Goal: Transaction & Acquisition: Purchase product/service

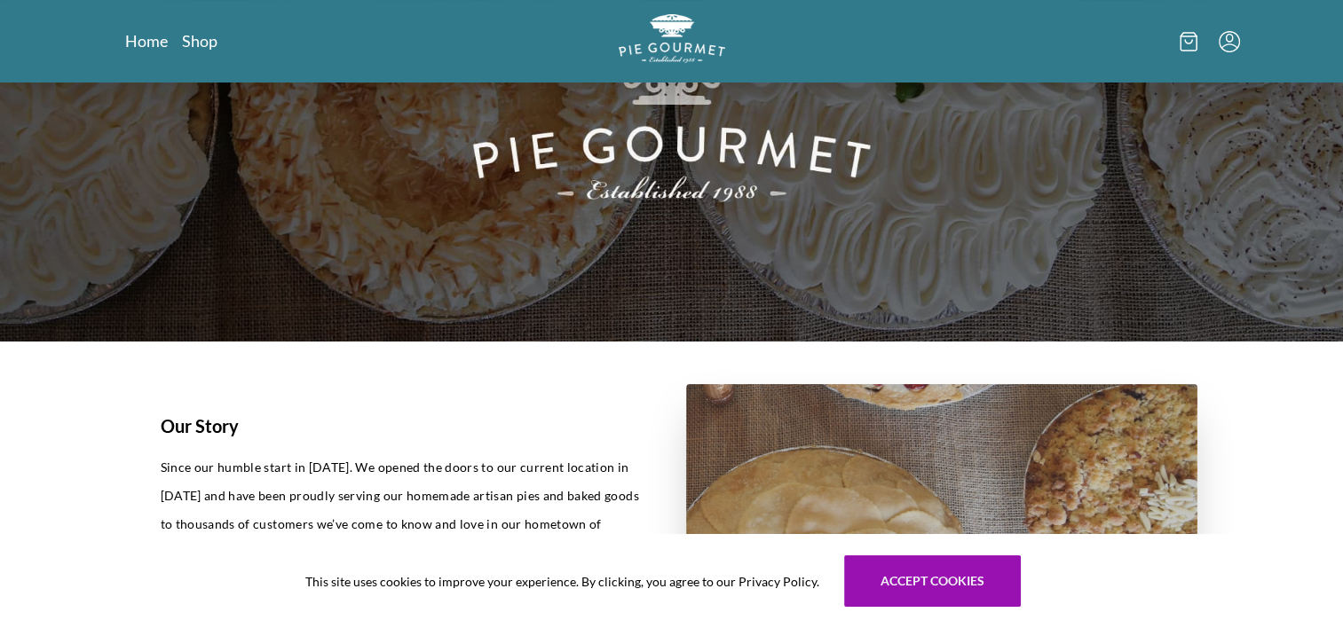
scroll to position [266, 0]
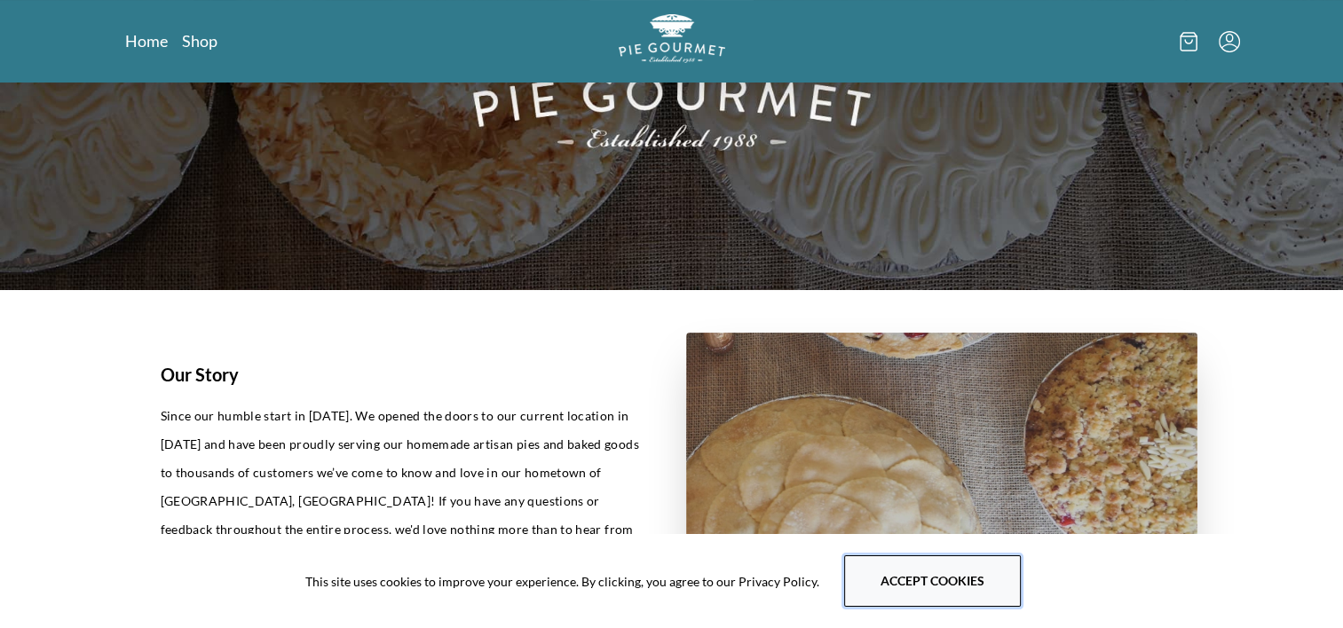
click at [903, 575] on button "Accept cookies" at bounding box center [932, 581] width 177 height 51
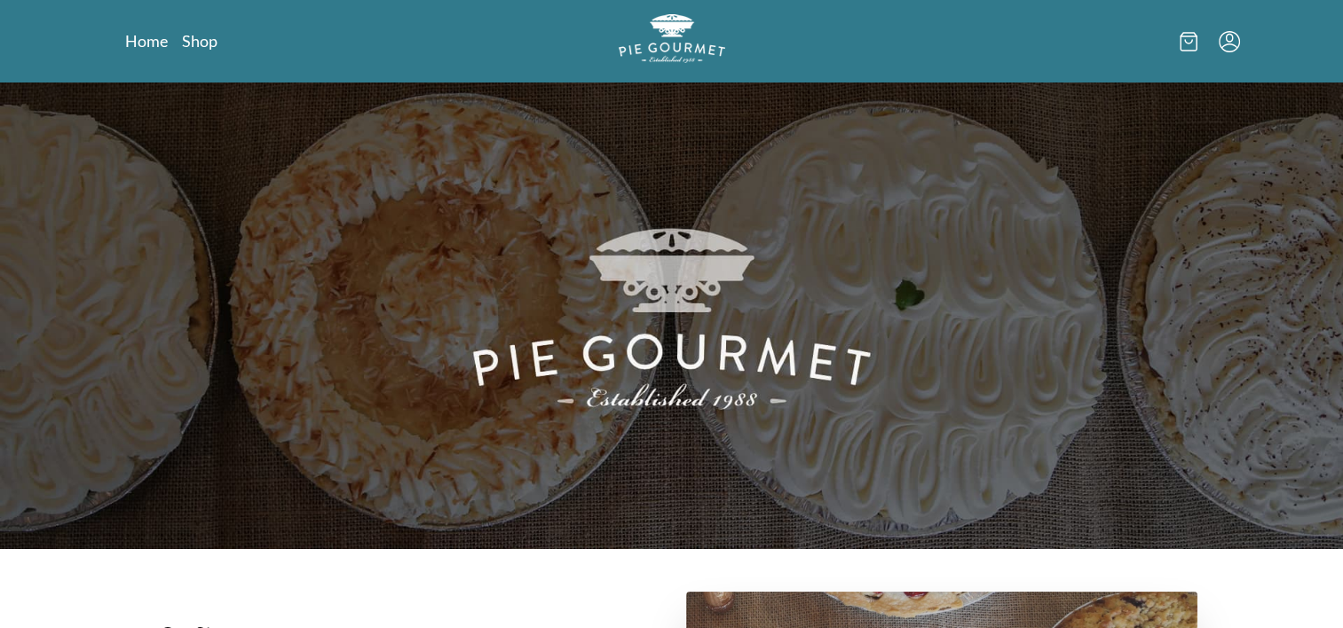
scroll to position [0, 0]
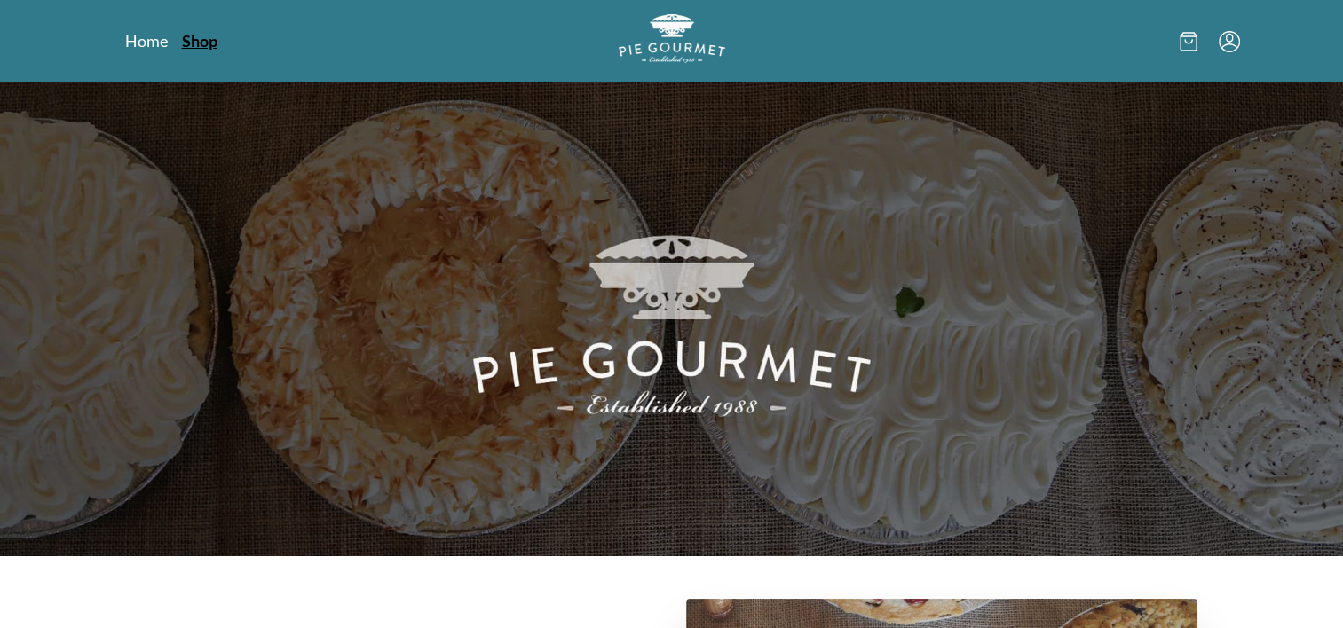
click at [193, 37] on link "Shop" at bounding box center [200, 40] width 36 height 21
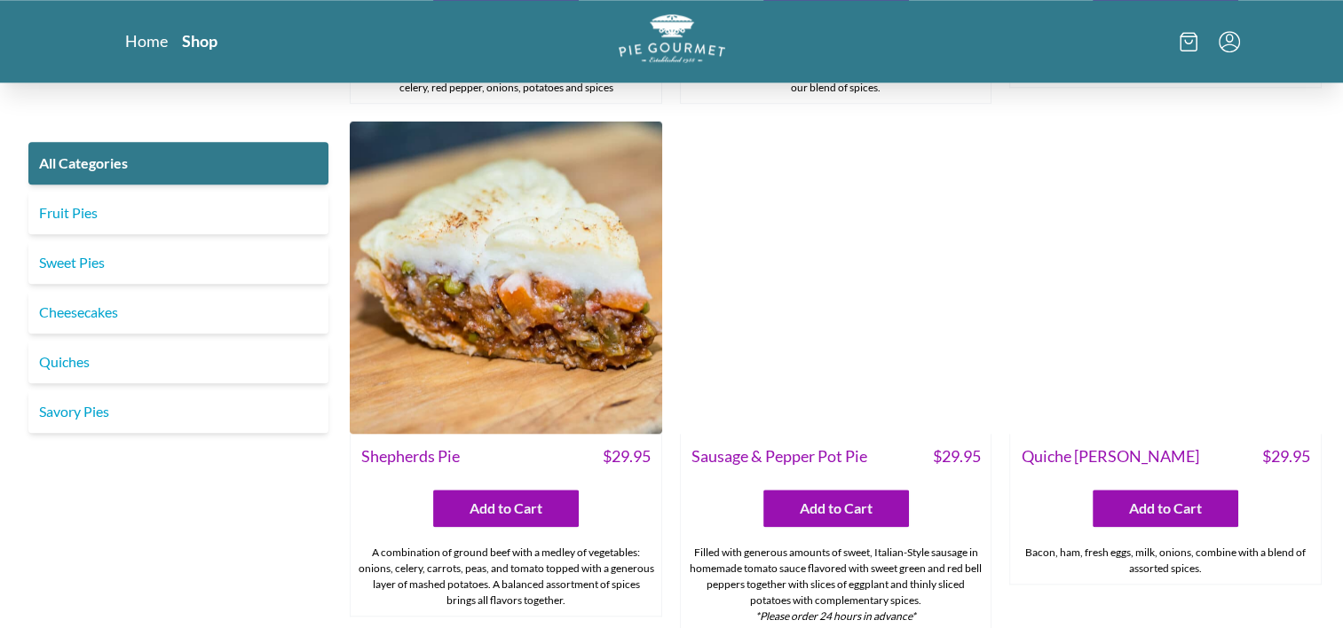
scroll to position [1953, 0]
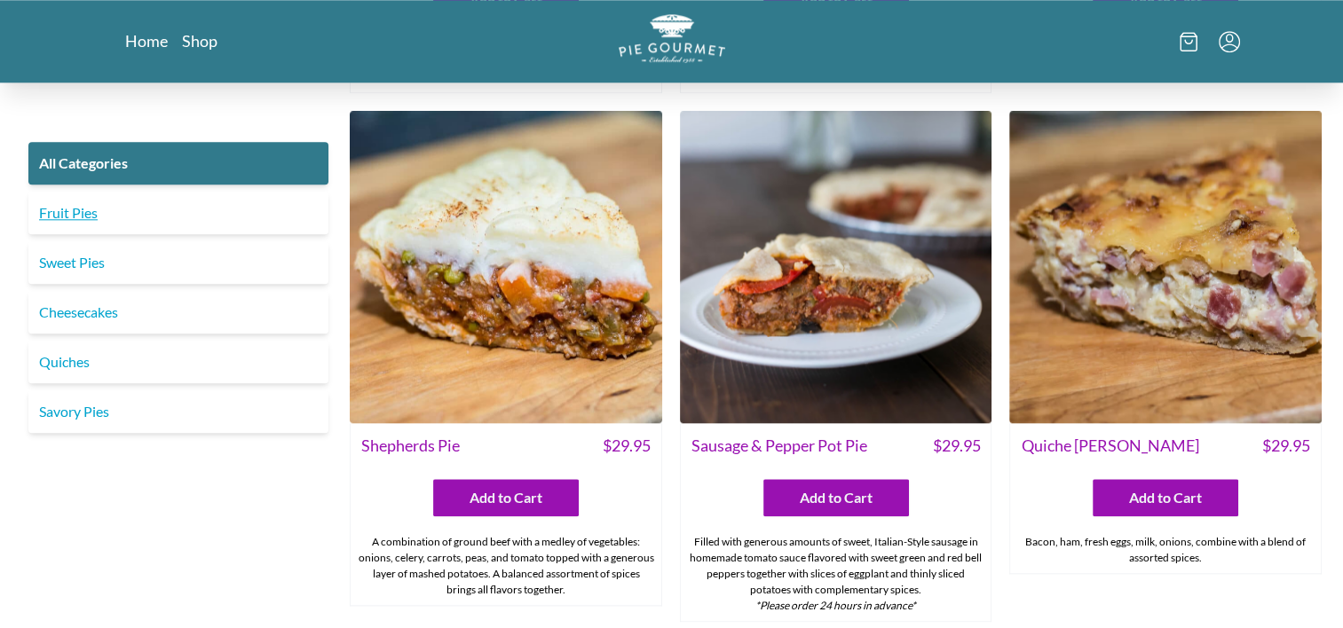
click at [59, 212] on link "Fruit Pies" at bounding box center [178, 213] width 300 height 43
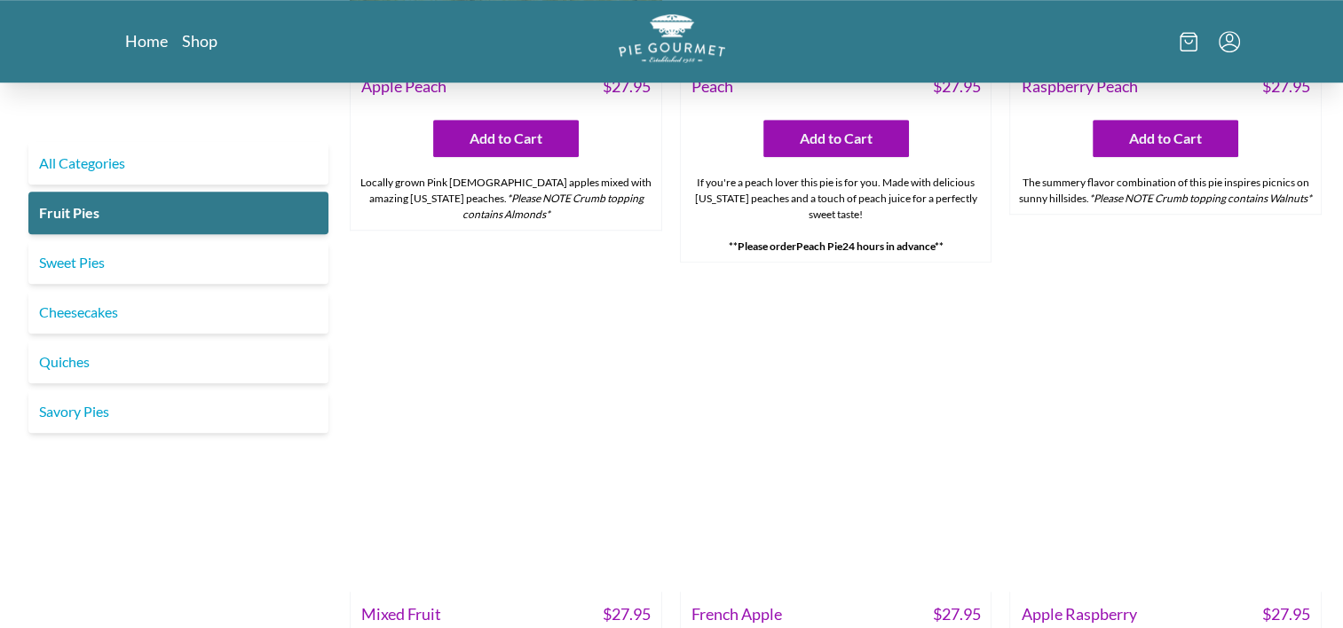
scroll to position [1154, 0]
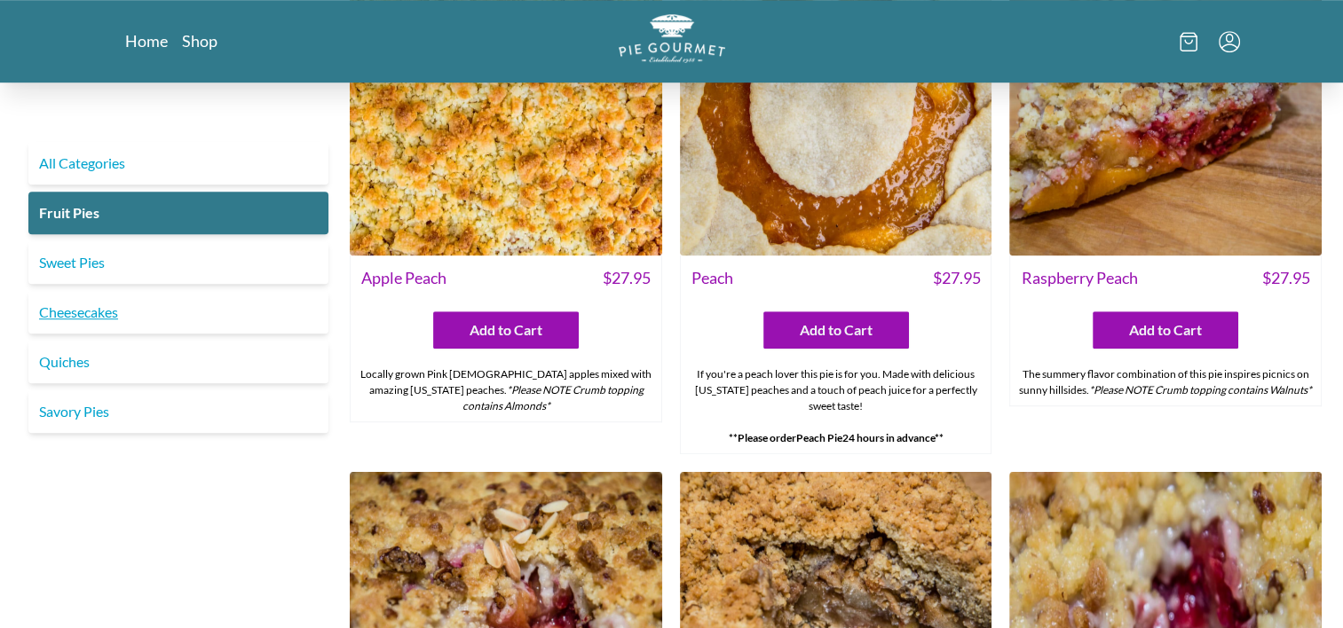
click at [80, 312] on link "Cheesecakes" at bounding box center [178, 312] width 300 height 43
